Goal: Task Accomplishment & Management: Manage account settings

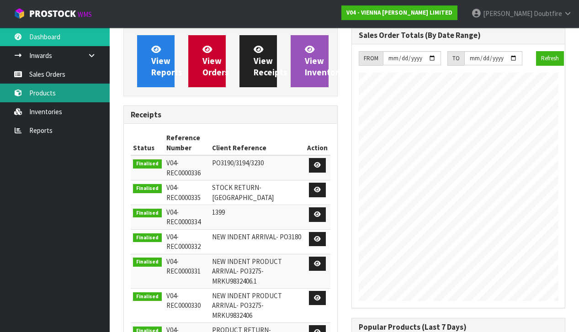
scroll to position [416, 228]
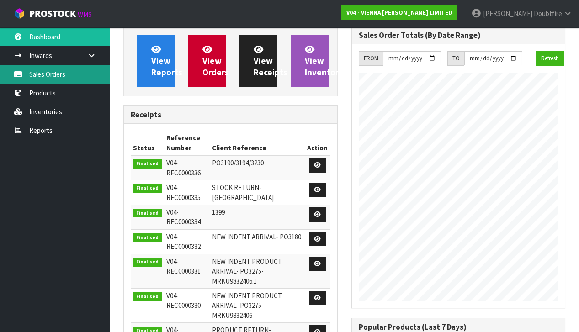
click at [53, 77] on link "Sales Orders" at bounding box center [55, 74] width 110 height 19
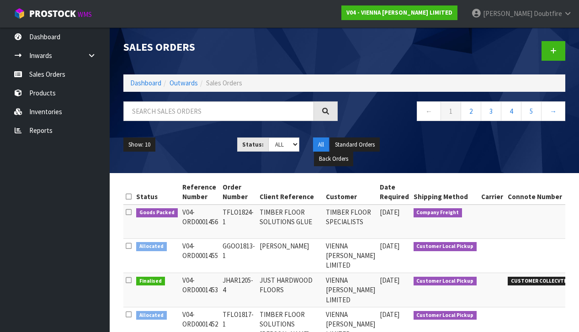
scroll to position [0, 0]
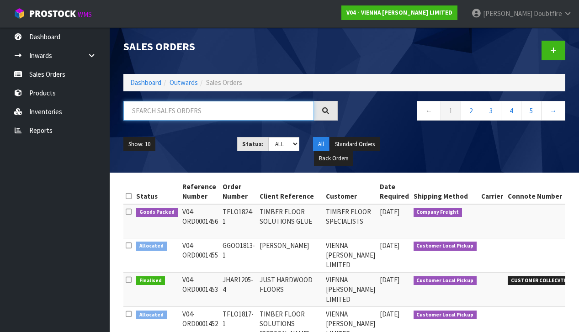
click at [131, 110] on input "text" at bounding box center [218, 111] width 191 height 20
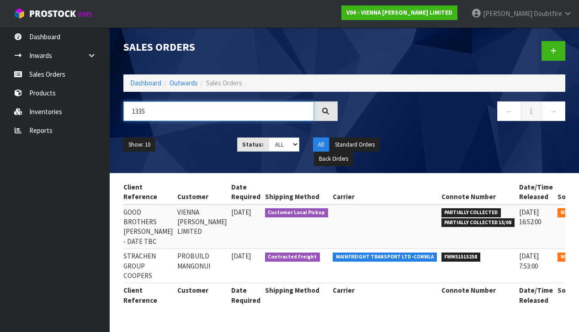
scroll to position [0, 135]
type input "1335"
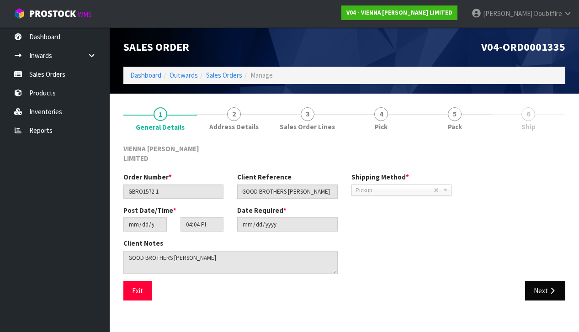
click at [550, 288] on icon "button" at bounding box center [552, 291] width 9 height 7
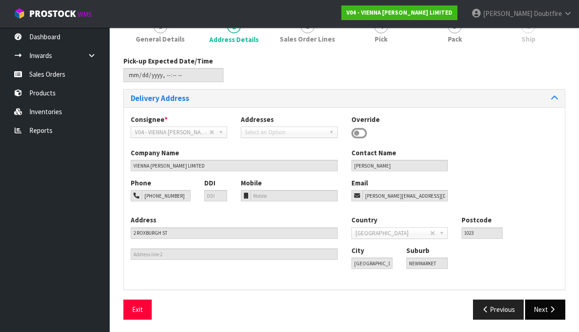
scroll to position [87, 0]
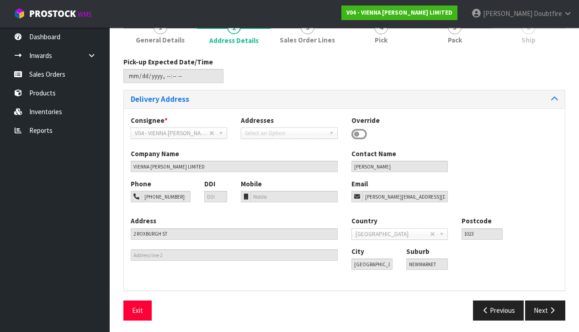
click at [546, 303] on button "Next" at bounding box center [545, 311] width 40 height 20
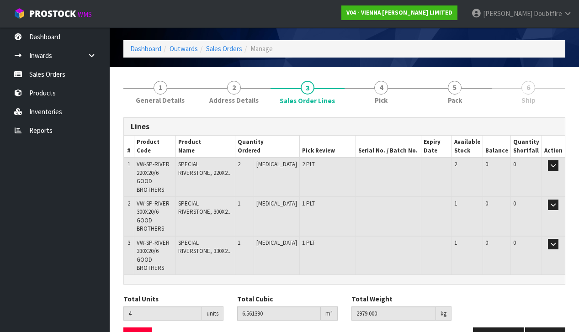
scroll to position [27, 0]
drag, startPoint x: 137, startPoint y: 192, endPoint x: 165, endPoint y: 206, distance: 31.7
click at [176, 208] on td "VW-SP-RIVER 300X20/6 GOOD BROTHERS" at bounding box center [154, 216] width 41 height 39
copy span "VW-SP-RIVER 300X20/6 GOOD BROTHERS"
click at [170, 243] on td "VW-SP-RIVER 330X20/6 GOOD BROTHERS" at bounding box center [154, 255] width 41 height 39
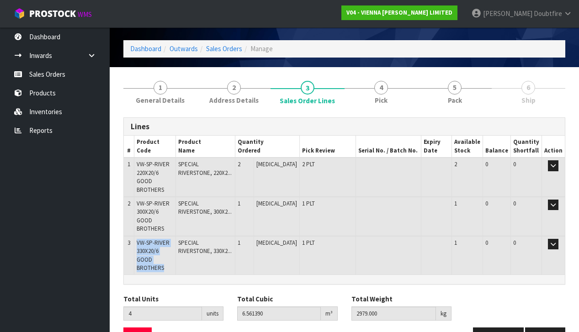
drag, startPoint x: 138, startPoint y: 224, endPoint x: 176, endPoint y: 241, distance: 41.7
click at [176, 241] on td "VW-SP-RIVER 330X20/6 GOOD BROTHERS" at bounding box center [154, 255] width 41 height 39
copy span "VW-SP-RIVER 330X20/6 GOOD BROTHERS"
click at [202, 210] on td "SPECIAL RIVERSTONE, 300X2..." at bounding box center [205, 216] width 59 height 39
drag, startPoint x: 138, startPoint y: 192, endPoint x: 180, endPoint y: 205, distance: 43.7
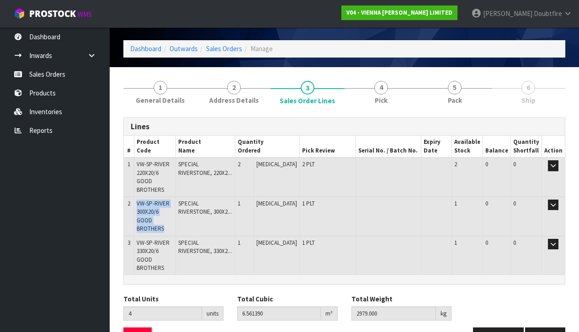
click at [176, 205] on td "VW-SP-RIVER 300X20/6 GOOD BROTHERS" at bounding box center [154, 216] width 41 height 39
copy span "VW-SP-RIVER 300X20/6 GOOD BROTHERS"
drag, startPoint x: 171, startPoint y: 241, endPoint x: 166, endPoint y: 238, distance: 5.7
click at [171, 240] on td "VW-SP-RIVER 330X20/6 GOOD BROTHERS" at bounding box center [154, 255] width 41 height 39
drag, startPoint x: 142, startPoint y: 224, endPoint x: 176, endPoint y: 240, distance: 37.8
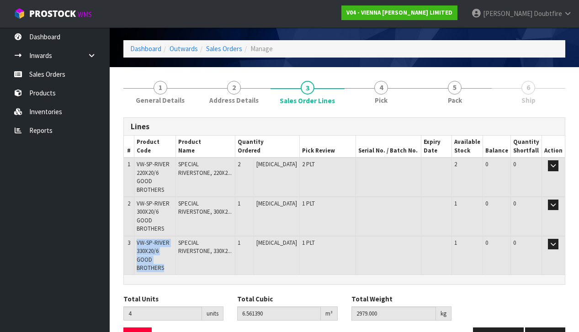
click at [176, 240] on td "VW-SP-RIVER 330X20/6 GOOD BROTHERS" at bounding box center [154, 255] width 41 height 39
copy span "VW-SP-RIVER 330X20/6 GOOD BROTHERS"
click at [334, 236] on td "1 PLT" at bounding box center [327, 255] width 56 height 39
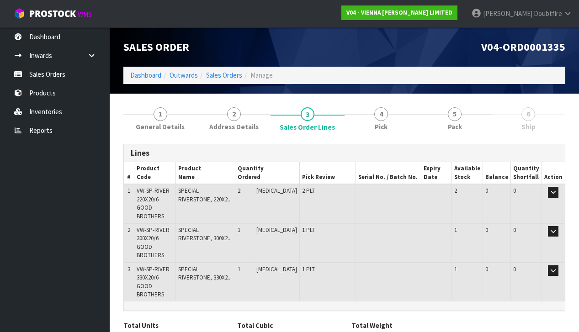
scroll to position [0, 0]
click at [226, 263] on td "SPECIAL RIVERSTONE, 330X2..." at bounding box center [205, 282] width 59 height 39
click at [554, 268] on icon "button" at bounding box center [553, 271] width 5 height 6
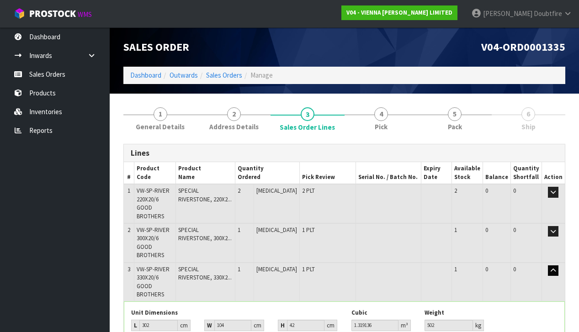
click at [555, 268] on icon "button" at bounding box center [553, 271] width 5 height 6
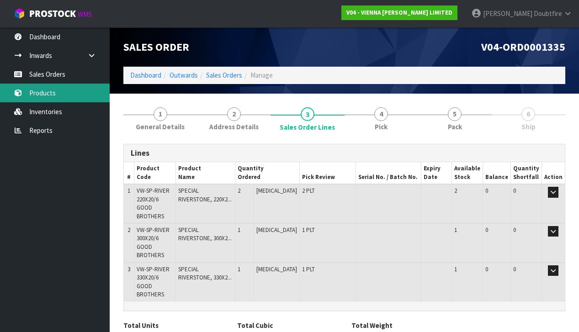
click at [46, 93] on link "Products" at bounding box center [55, 93] width 110 height 19
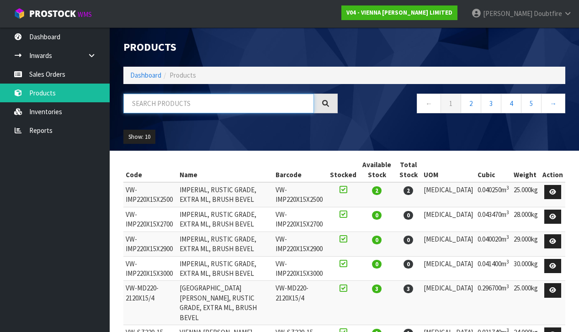
click at [152, 105] on input "text" at bounding box center [218, 104] width 191 height 20
type input "SPECIAL RIVERSTONE"
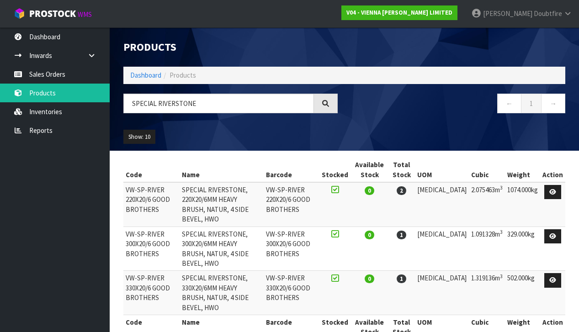
drag, startPoint x: 178, startPoint y: 228, endPoint x: 191, endPoint y: 222, distance: 14.5
click at [178, 228] on td "VW-SP-RIVER 300X20/6 GOOD BROTHERS" at bounding box center [151, 249] width 56 height 44
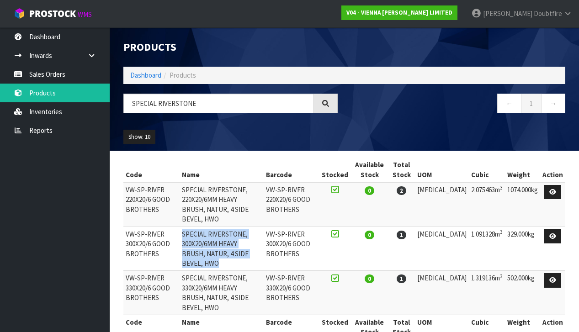
drag, startPoint x: 190, startPoint y: 222, endPoint x: 295, endPoint y: 241, distance: 106.8
click at [264, 241] on td "SPECIAL RIVERSTONE, 300X20/6MM HEAVY BRUSH, NATUR, 4 SIDE BEVEL, HWO" at bounding box center [222, 249] width 84 height 44
copy td "SPECIAL RIVERSTONE, 300X20/6MM HEAVY BRUSH, NATUR, 4 SIDE BEVEL, HWO"
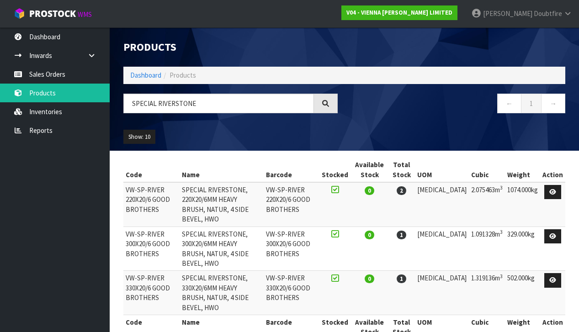
click at [235, 315] on th "Name" at bounding box center [222, 327] width 84 height 24
